Goal: Find specific page/section: Find specific page/section

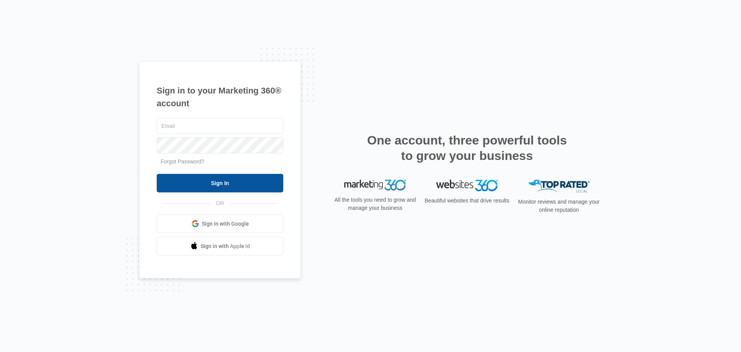
type input "[PERSON_NAME][EMAIL_ADDRESS][PERSON_NAME][DOMAIN_NAME]"
click at [218, 178] on input "Sign In" at bounding box center [220, 183] width 127 height 19
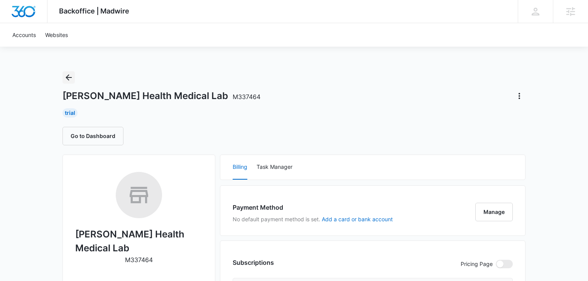
click at [70, 79] on icon "Back" at bounding box center [68, 77] width 9 height 9
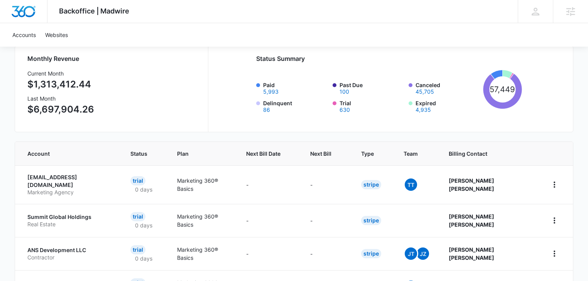
scroll to position [41, 0]
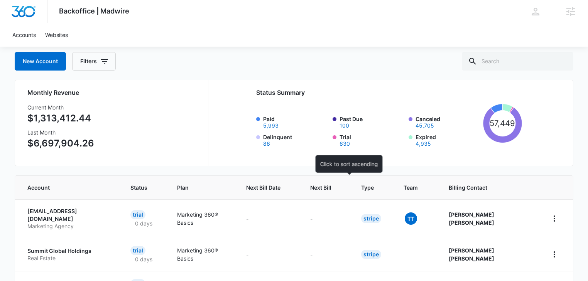
click at [342, 193] on th "Next Bill" at bounding box center [326, 188] width 51 height 24
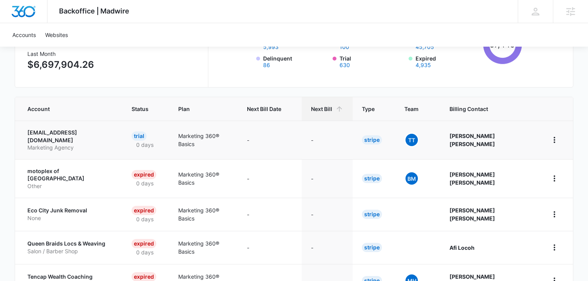
scroll to position [120, 0]
click at [332, 108] on span "Next Bill" at bounding box center [321, 109] width 21 height 8
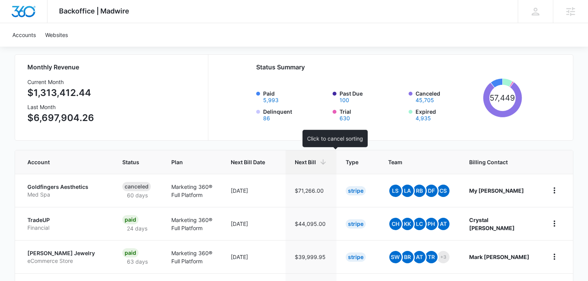
scroll to position [38, 0]
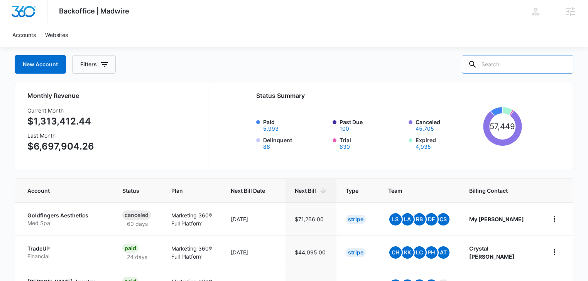
click at [500, 68] on input "text" at bounding box center [518, 64] width 112 height 19
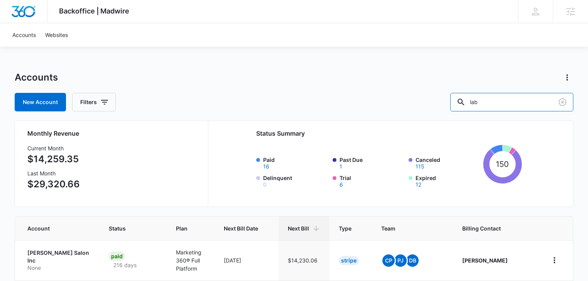
drag, startPoint x: 510, startPoint y: 105, endPoint x: 400, endPoint y: 109, distance: 110.8
click at [400, 109] on div "New Account Filters lab" at bounding box center [294, 102] width 559 height 19
type input "medical"
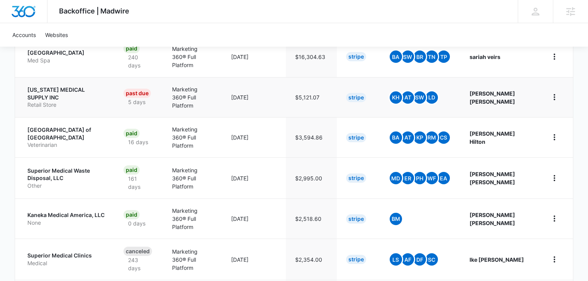
scroll to position [206, 0]
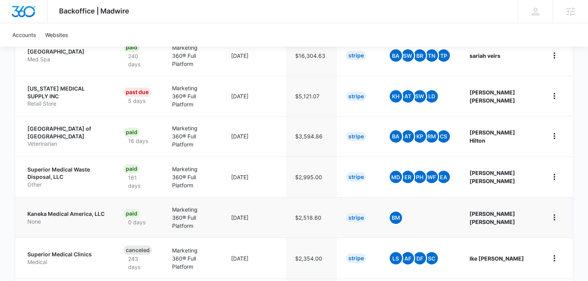
click at [49, 210] on p "Kaneka Medical America, LLC" at bounding box center [66, 214] width 78 height 8
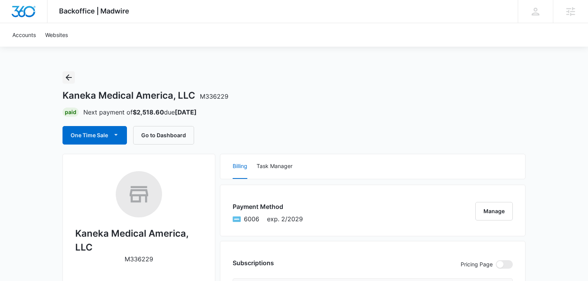
click at [69, 79] on icon "Back" at bounding box center [68, 77] width 9 height 9
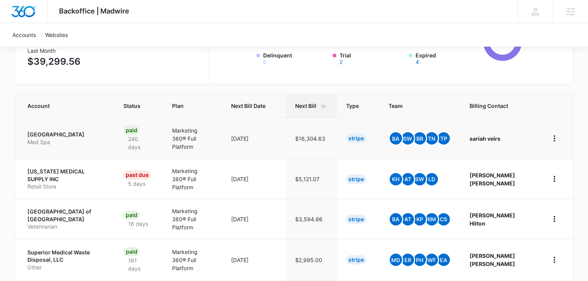
scroll to position [123, 0]
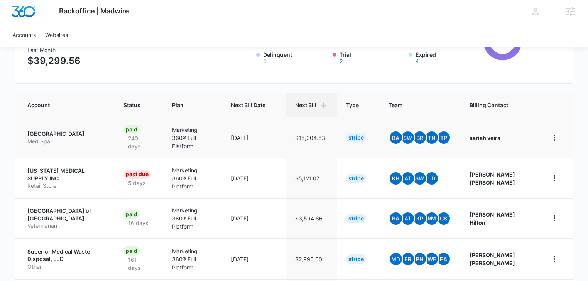
click at [61, 134] on p "[GEOGRAPHIC_DATA]" at bounding box center [66, 134] width 78 height 8
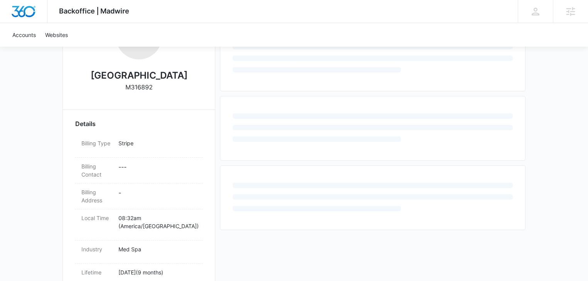
scroll to position [164, 0]
